Goal: Task Accomplishment & Management: Manage account settings

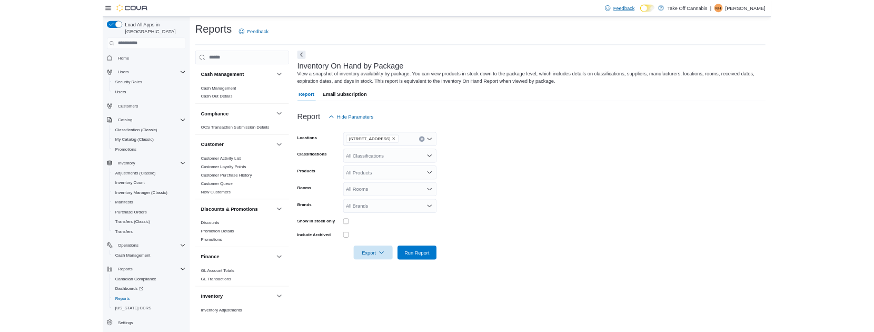
scroll to position [263, 0]
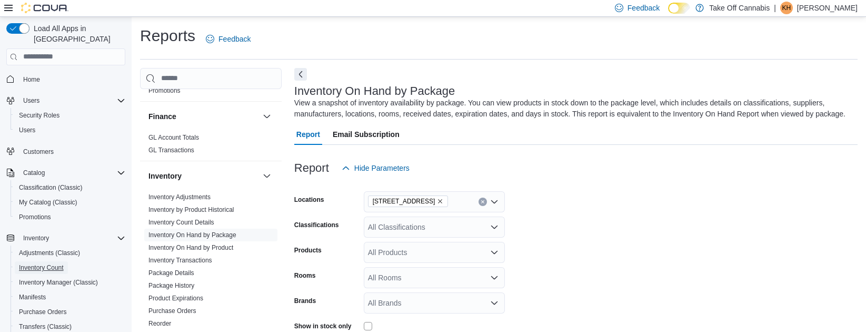
drag, startPoint x: 35, startPoint y: 255, endPoint x: 281, endPoint y: 304, distance: 250.7
click at [35, 263] on span "Inventory Count" at bounding box center [41, 267] width 45 height 8
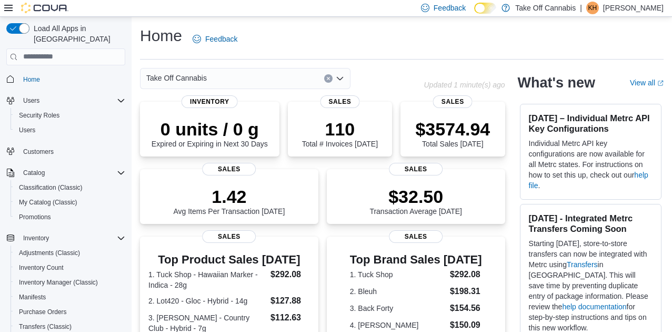
click at [576, 11] on p "Take Off Cannabis" at bounding box center [545, 8] width 61 height 13
click at [639, 11] on p "Karen H" at bounding box center [633, 8] width 61 height 13
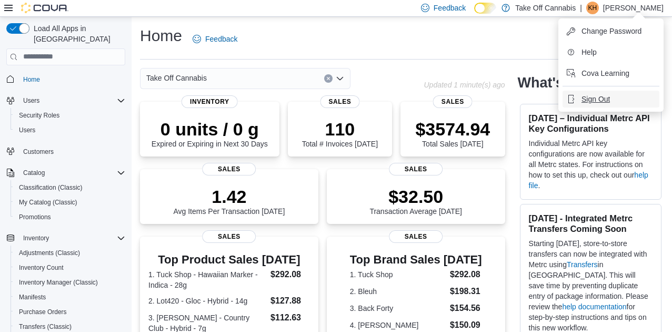
drag, startPoint x: 590, startPoint y: 103, endPoint x: 594, endPoint y: 107, distance: 6.0
click at [590, 103] on span "Sign Out" at bounding box center [596, 99] width 28 height 11
